Goal: Check status: Check status

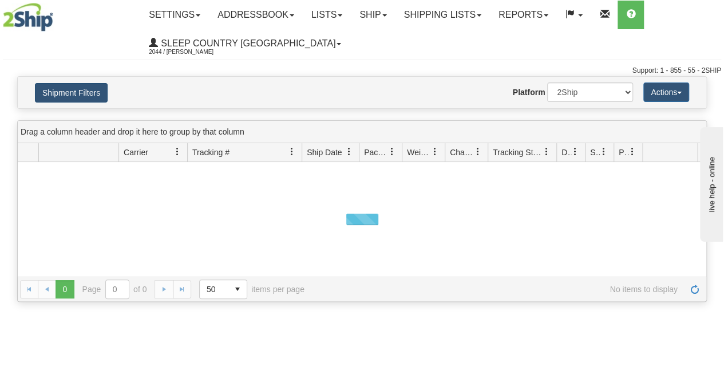
click at [66, 92] on button "Shipment Filters" at bounding box center [71, 92] width 73 height 19
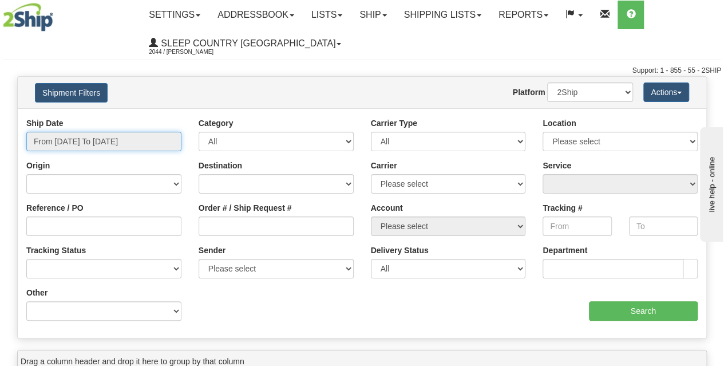
click at [90, 139] on input "From [DATE] To [DATE]" at bounding box center [103, 141] width 155 height 19
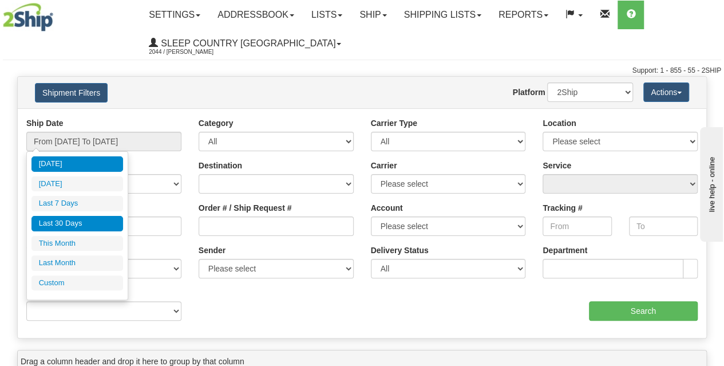
click at [82, 223] on li "Last 30 Days" at bounding box center [77, 223] width 92 height 15
type input "From [DATE] To [DATE]"
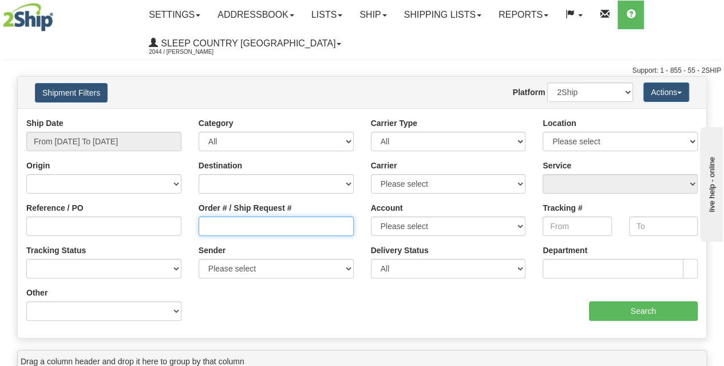
click at [233, 231] on input "Order # / Ship Request #" at bounding box center [276, 225] width 155 height 19
paste input "9002H969569"
type input "9002H969569"
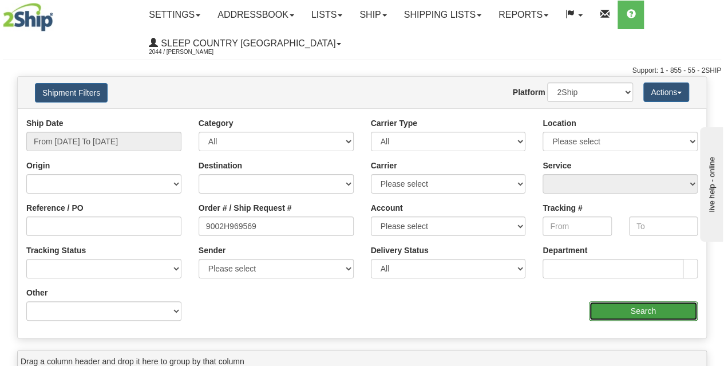
click at [662, 315] on input "Search" at bounding box center [643, 310] width 109 height 19
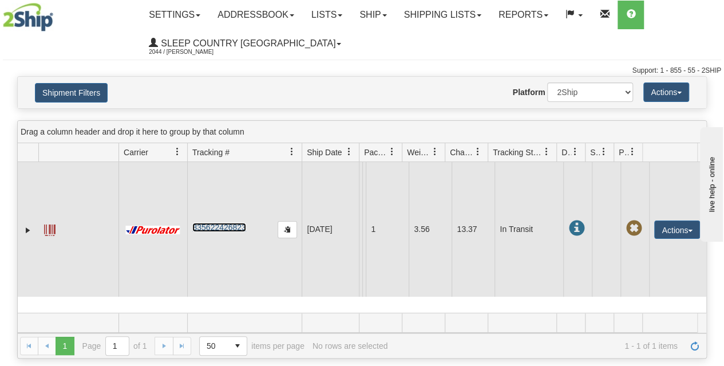
click at [229, 226] on link "335622426823" at bounding box center [218, 227] width 53 height 9
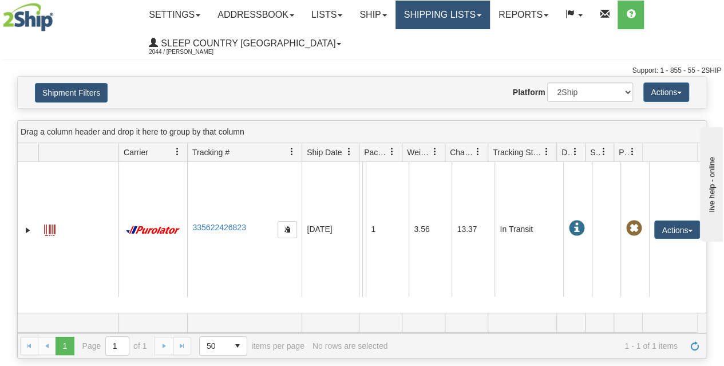
click at [459, 14] on link "Shipping lists" at bounding box center [443, 15] width 94 height 29
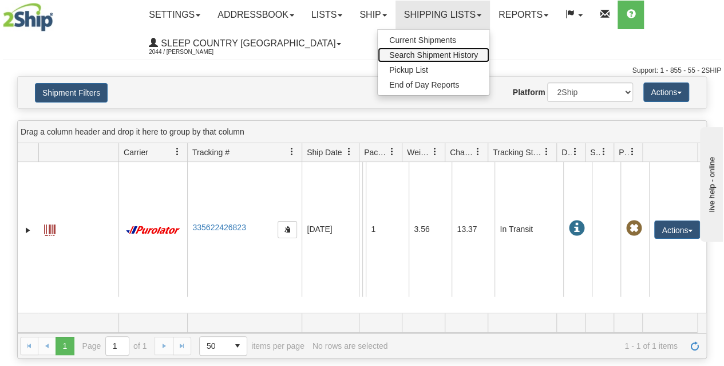
click at [456, 54] on span "Search Shipment History" at bounding box center [433, 54] width 89 height 9
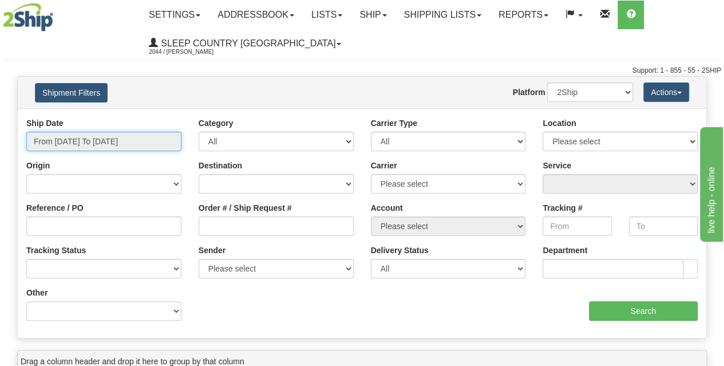
click at [114, 143] on input "From [DATE] To [DATE]" at bounding box center [103, 141] width 155 height 19
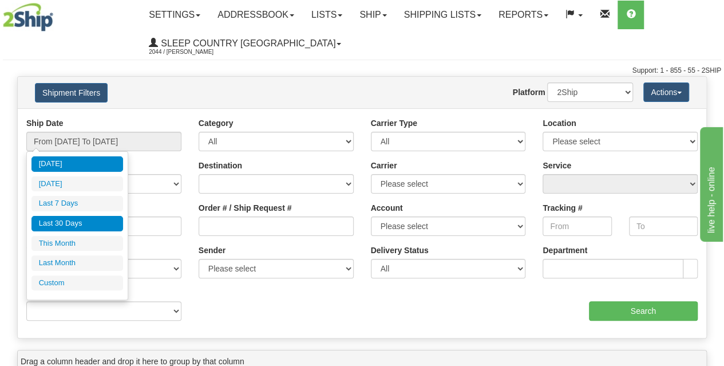
click at [60, 219] on li "Last 30 Days" at bounding box center [77, 223] width 92 height 15
type input "From [DATE] To [DATE]"
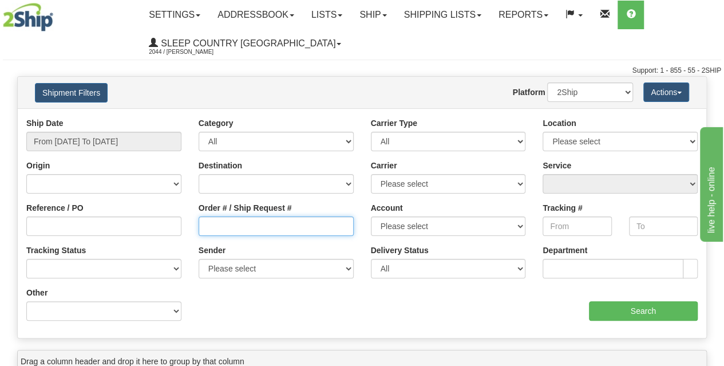
click at [226, 222] on input "Order # / Ship Request #" at bounding box center [276, 225] width 155 height 19
paste input "9000H974185"
type input "9000H974185"
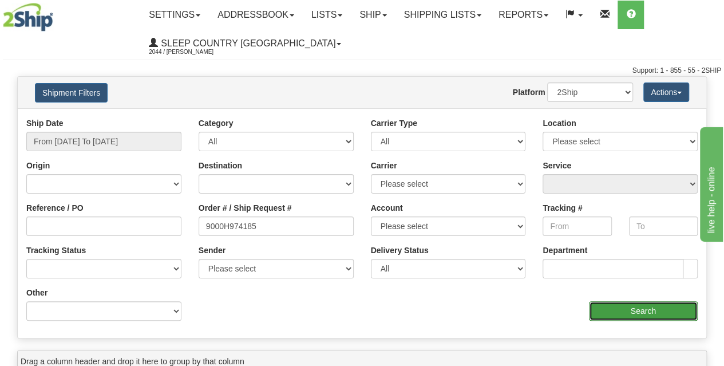
click at [656, 313] on input "Search" at bounding box center [643, 310] width 109 height 19
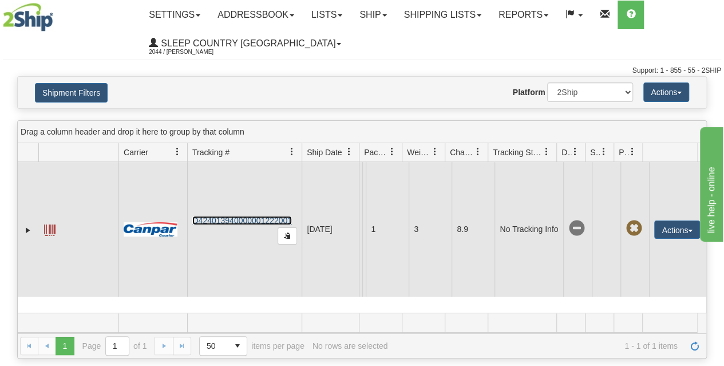
click at [243, 219] on link "D424013940000001222001" at bounding box center [242, 220] width 100 height 9
